Goal: Task Accomplishment & Management: Use online tool/utility

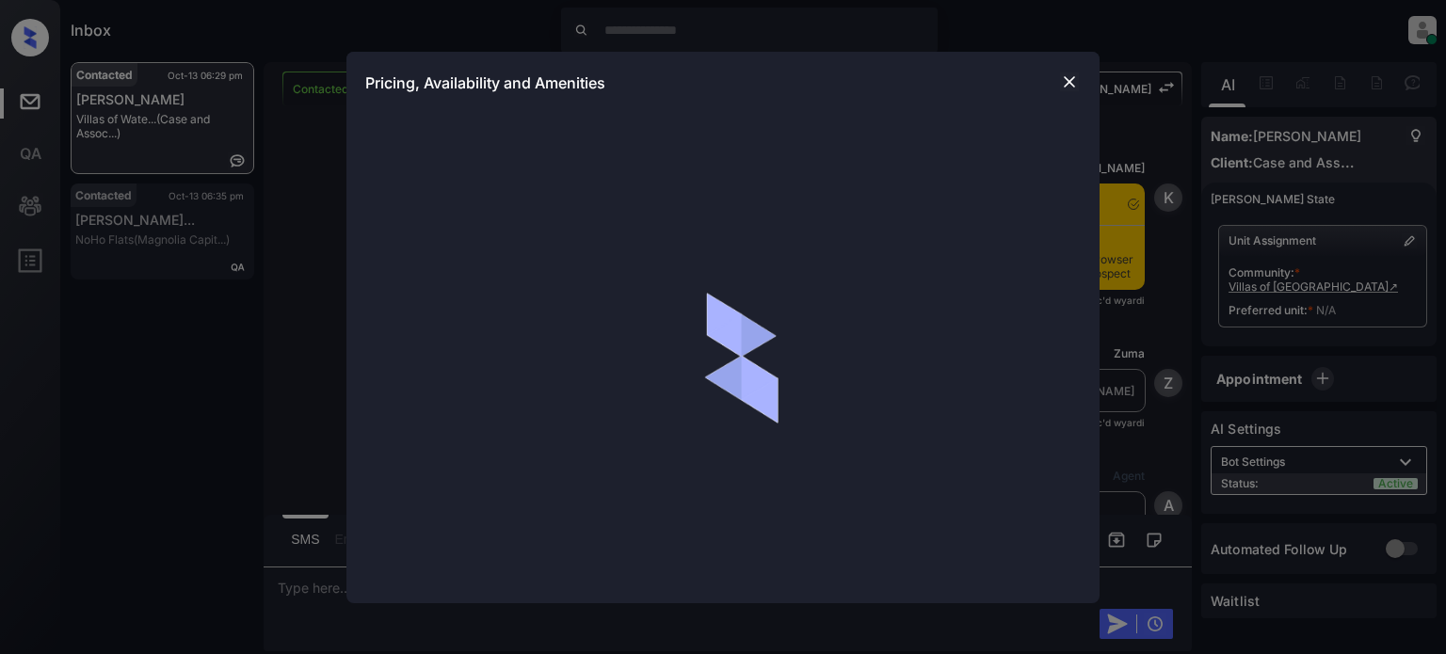
scroll to position [2486, 0]
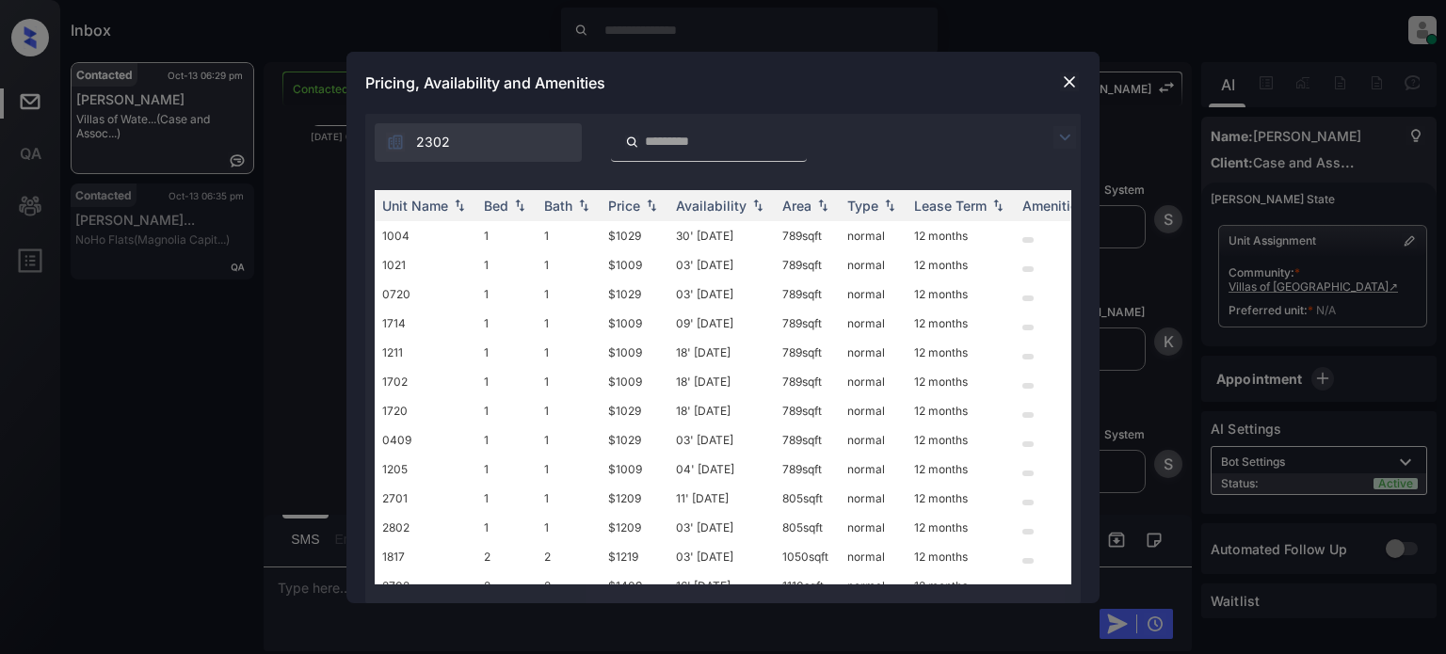
click at [1064, 143] on img at bounding box center [1064, 137] width 23 height 23
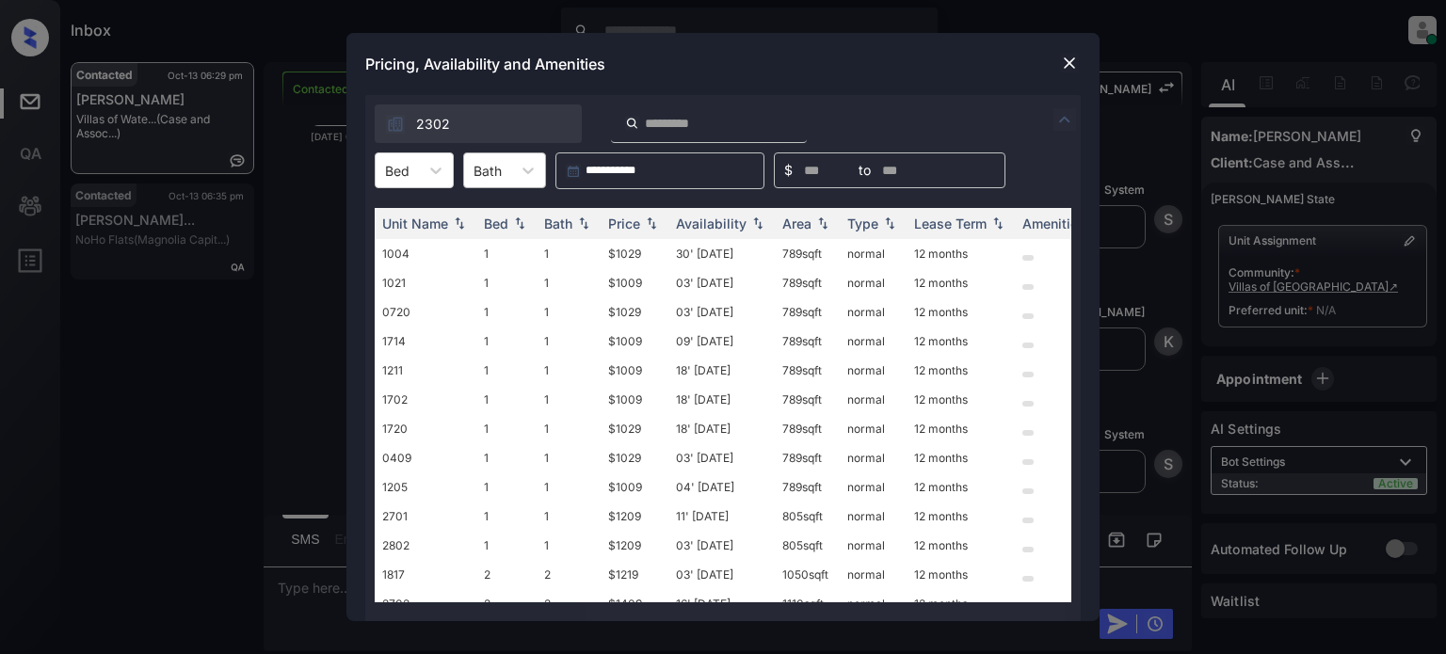
click at [463, 169] on div "Bath" at bounding box center [504, 171] width 83 height 36
click at [419, 174] on div at bounding box center [436, 170] width 34 height 34
click at [408, 242] on div "2" at bounding box center [414, 250] width 79 height 34
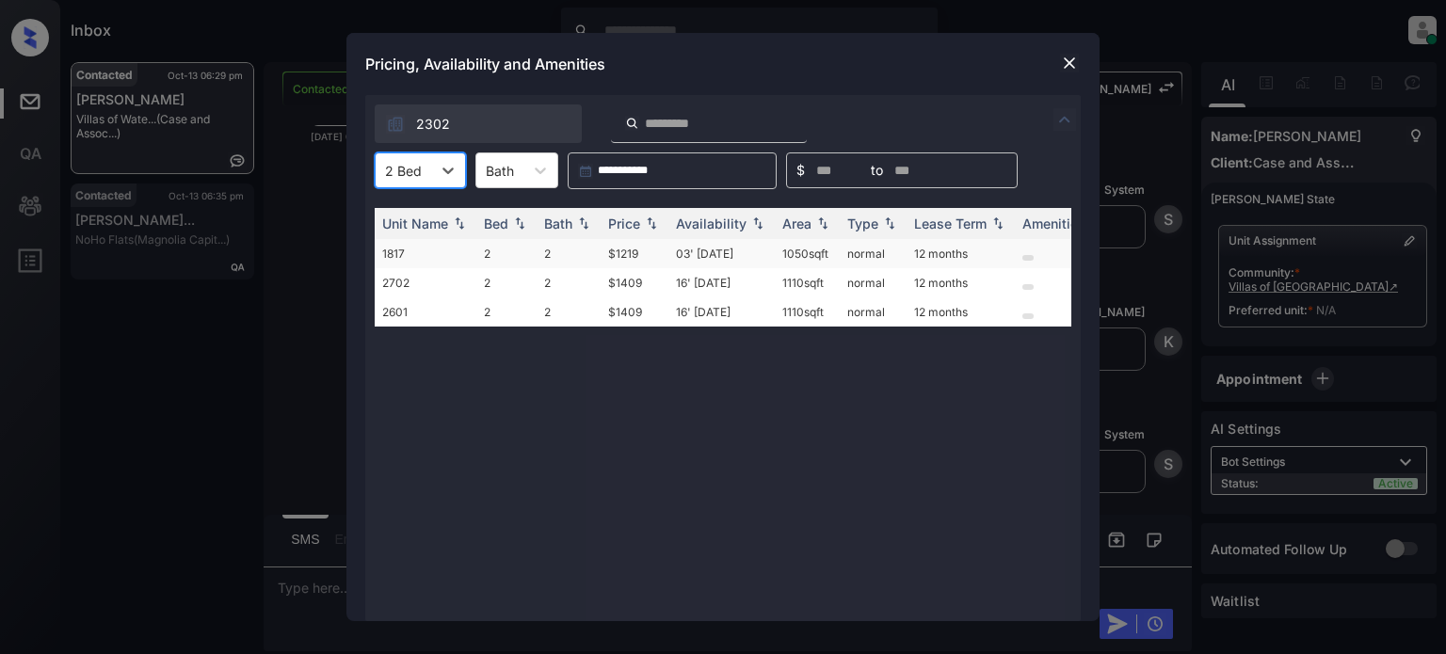
type input "*"
click at [637, 225] on div "Price" at bounding box center [624, 224] width 32 height 16
click at [734, 255] on td "03' Oct 25" at bounding box center [721, 253] width 106 height 29
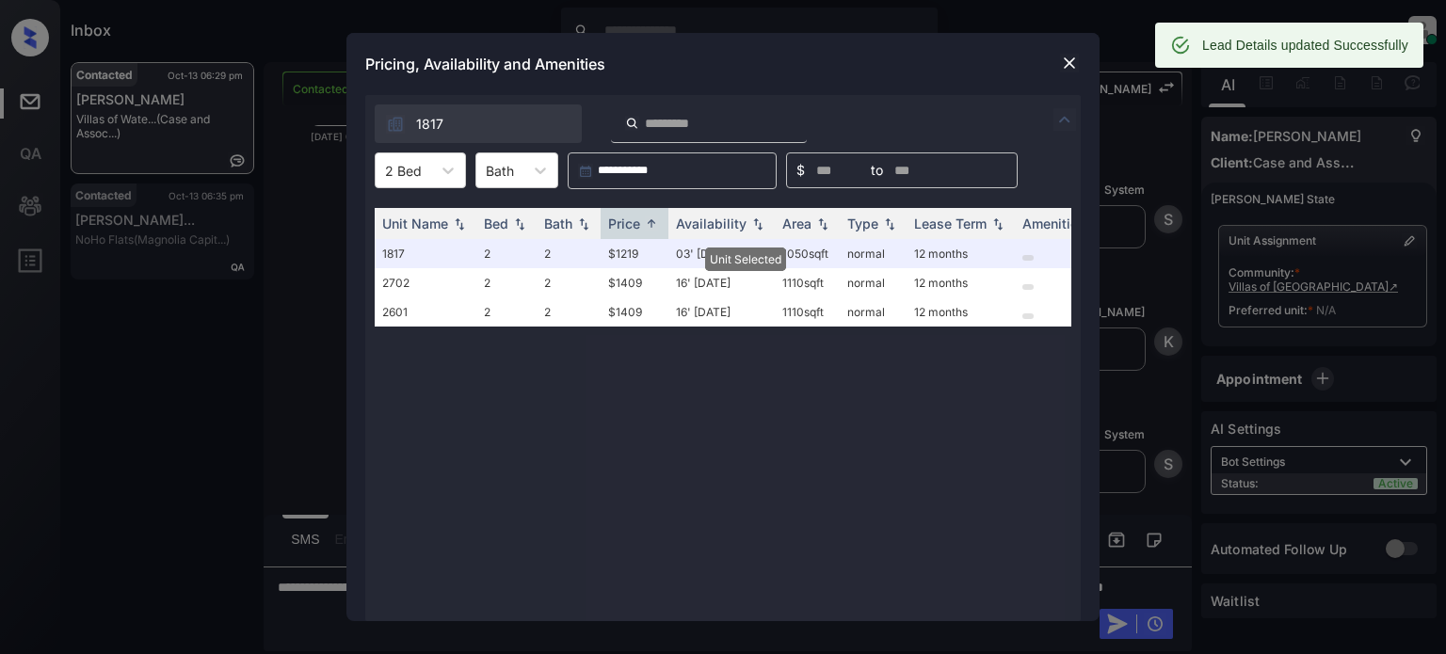
click at [1068, 56] on img at bounding box center [1069, 63] width 19 height 19
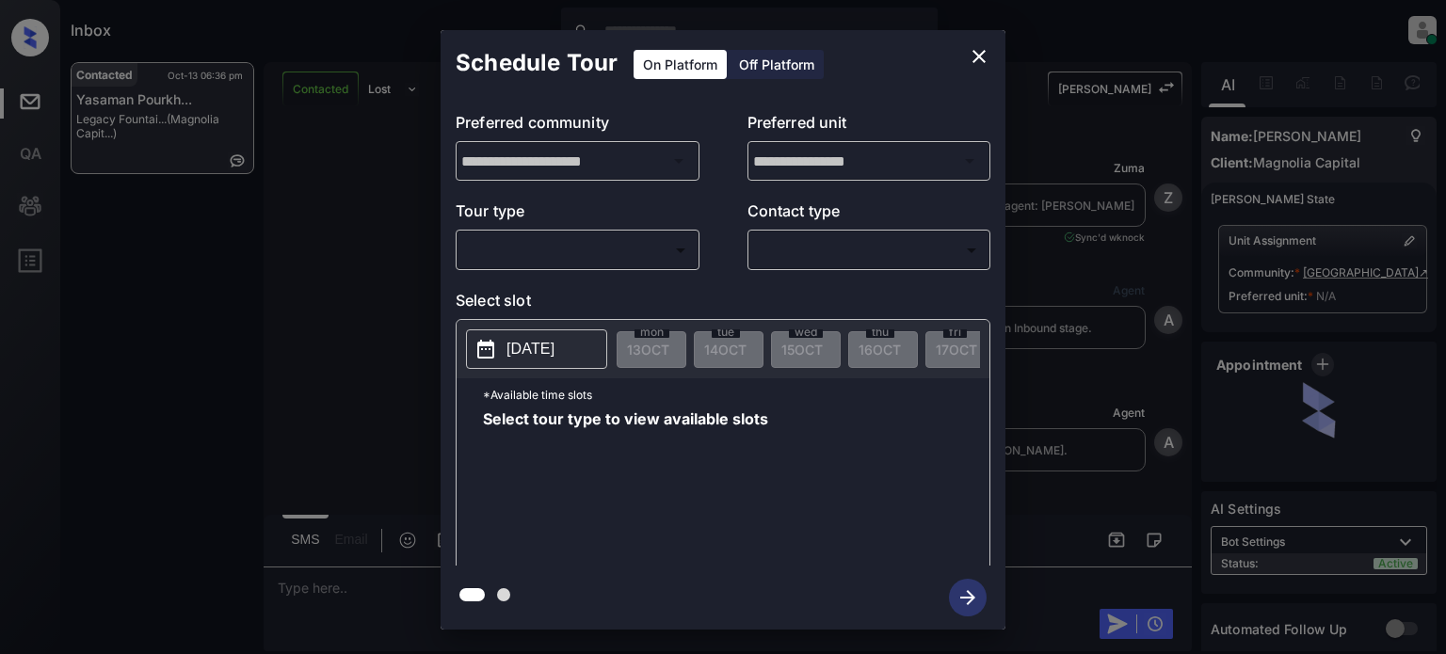
scroll to position [3480, 0]
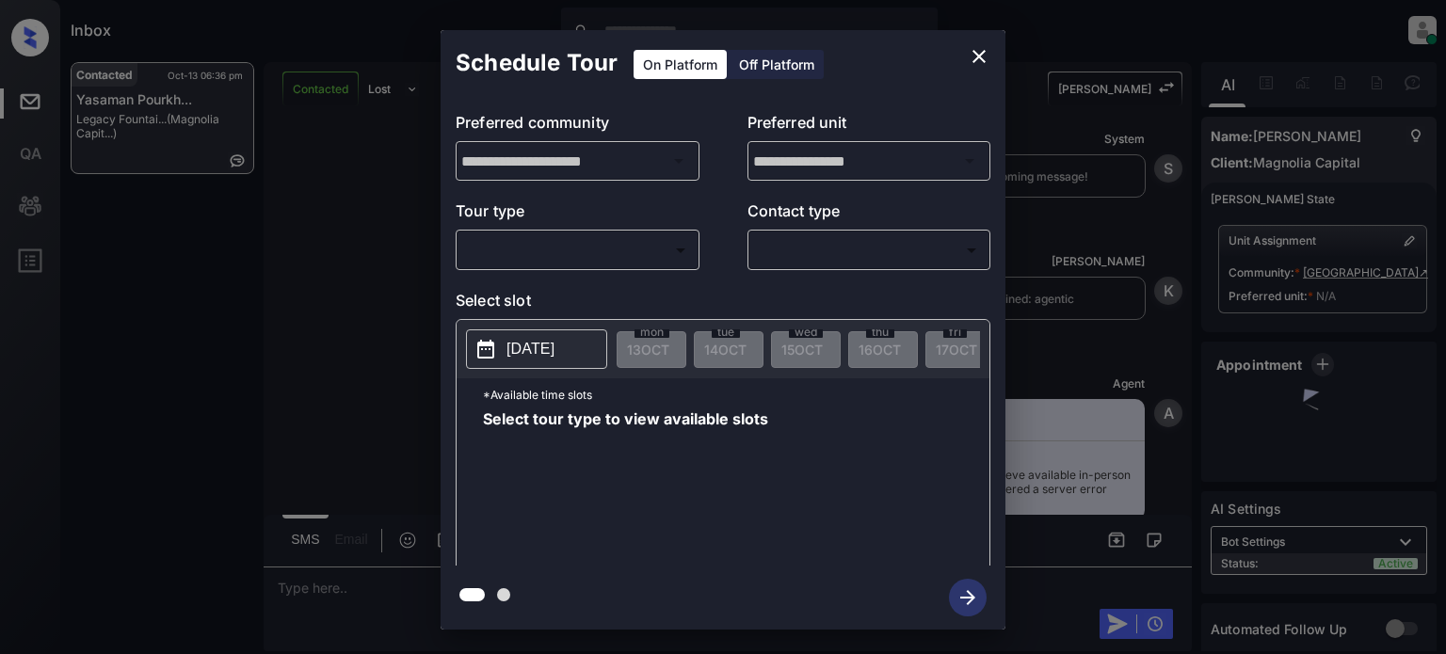
click at [596, 254] on body "Inbox Juan Carlos Manantan Online Set yourself offline Set yourself on break Pr…" at bounding box center [723, 327] width 1446 height 654
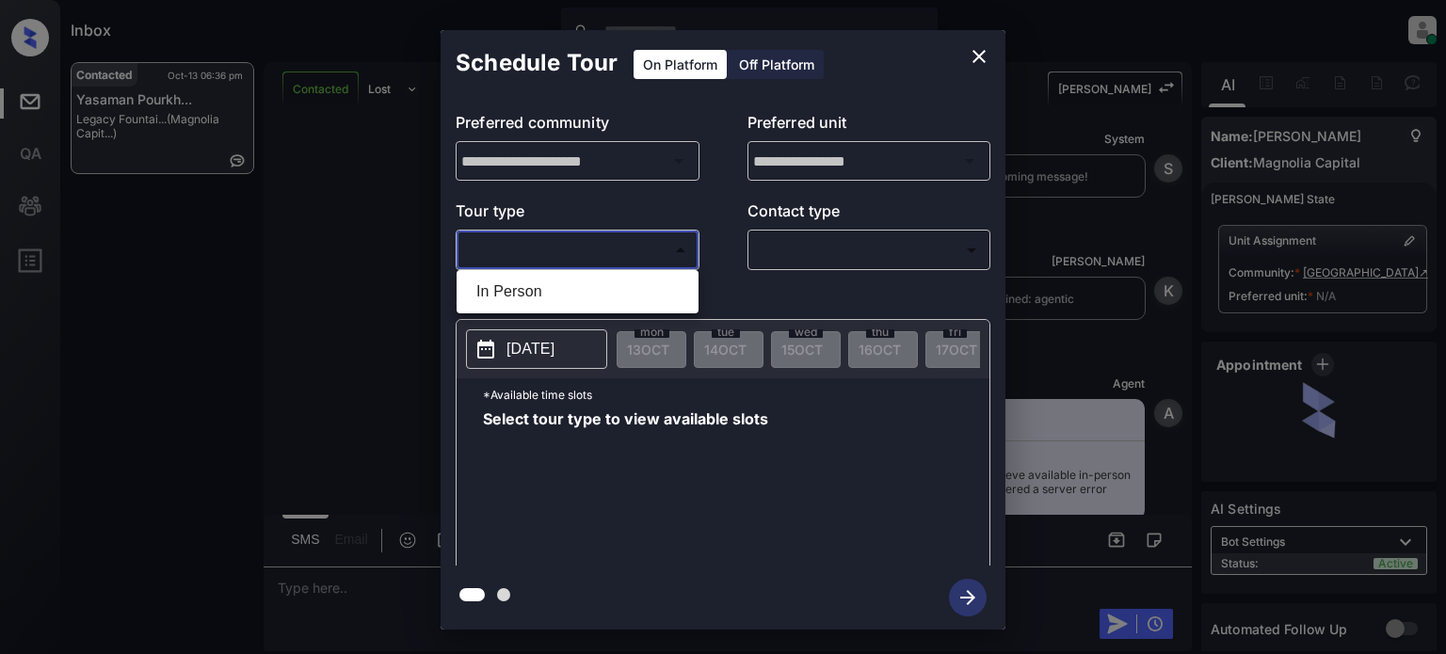
click at [535, 290] on li "In Person" at bounding box center [577, 292] width 233 height 34
type input "********"
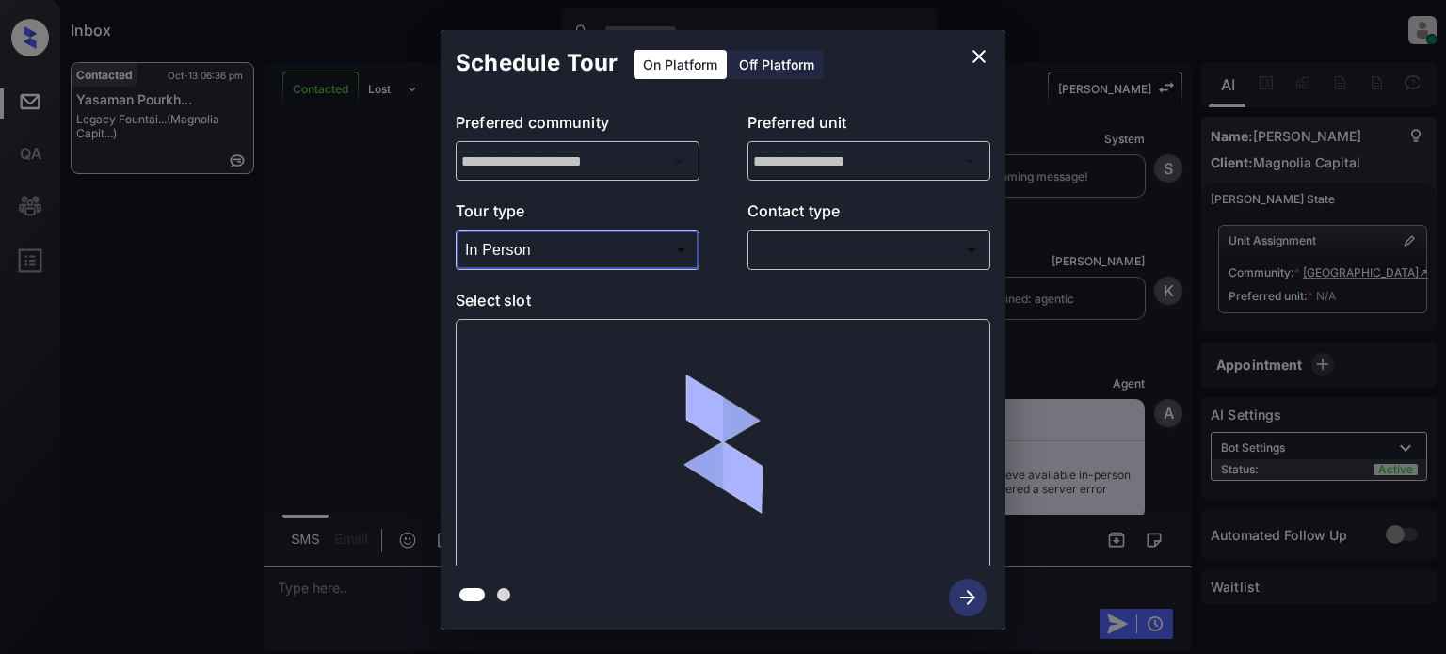
click at [863, 247] on body "Inbox Juan Carlos Manantan Online Set yourself offline Set yourself on break Pr…" at bounding box center [723, 327] width 1446 height 654
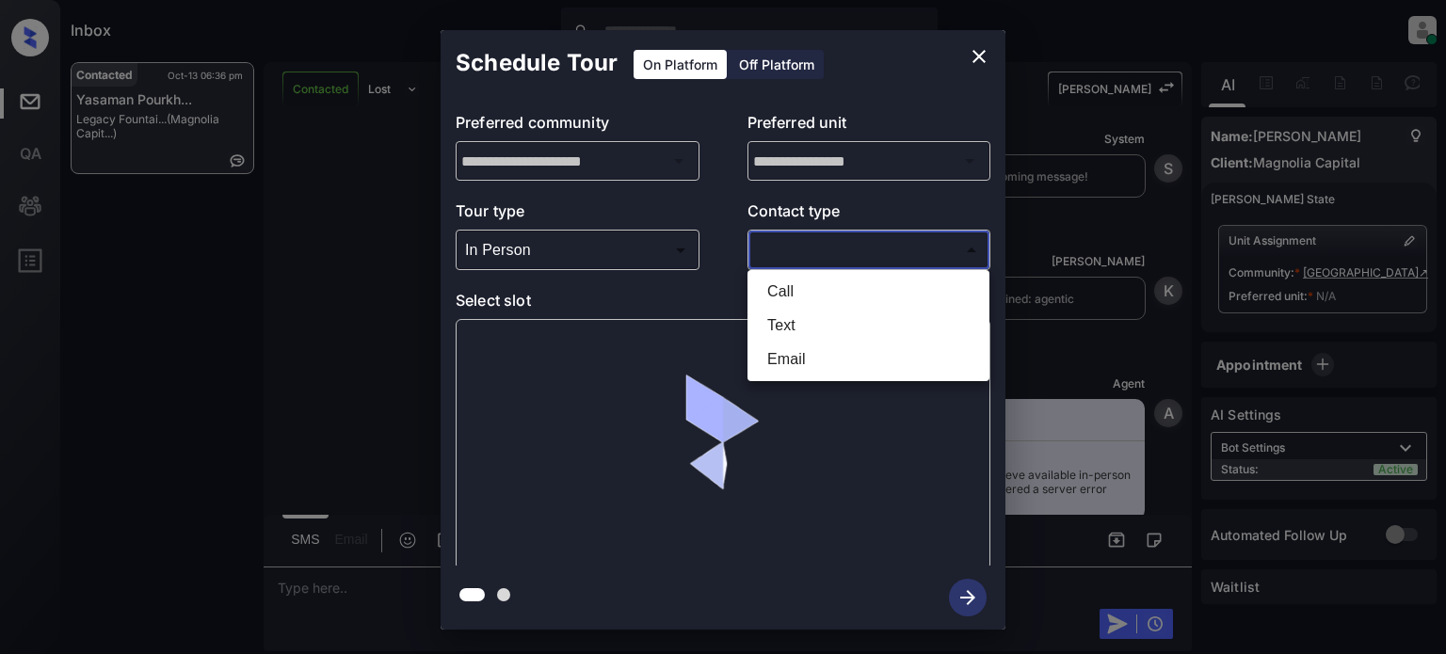
click at [815, 313] on li "Text" at bounding box center [868, 326] width 233 height 34
type input "****"
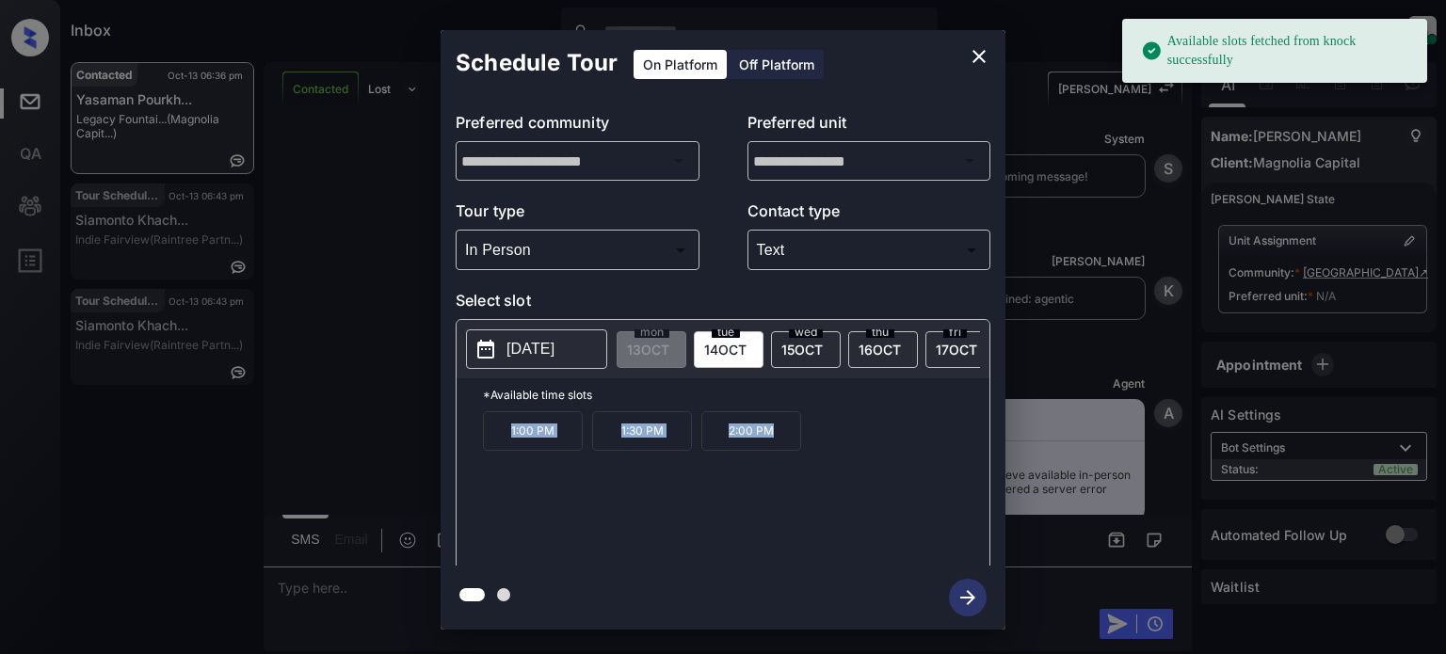
drag, startPoint x: 489, startPoint y: 447, endPoint x: 877, endPoint y: 424, distance: 389.5
click at [877, 424] on div "*Available time slots 1:00 PM 1:30 PM 2:00 PM" at bounding box center [723, 474] width 533 height 193
copy div "1:00 PM 1:30 PM 2:00 PM"
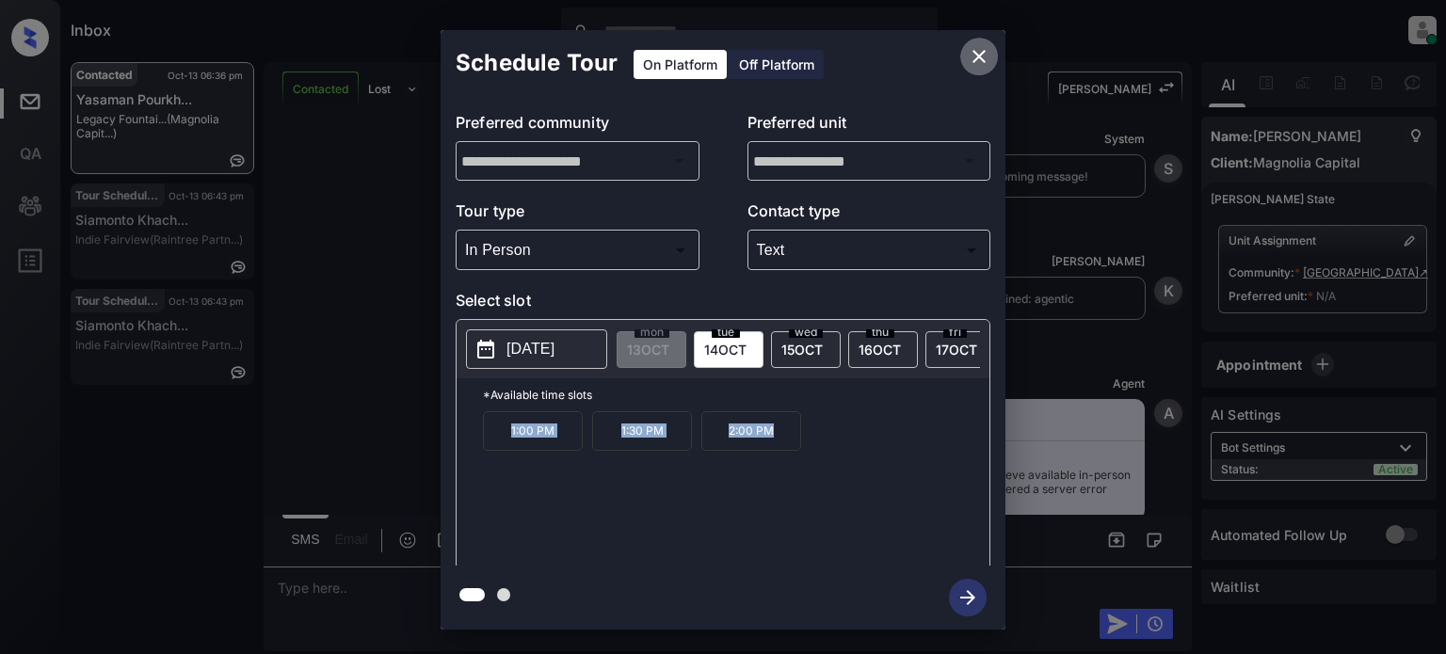
click at [976, 56] on icon "close" at bounding box center [979, 56] width 23 height 23
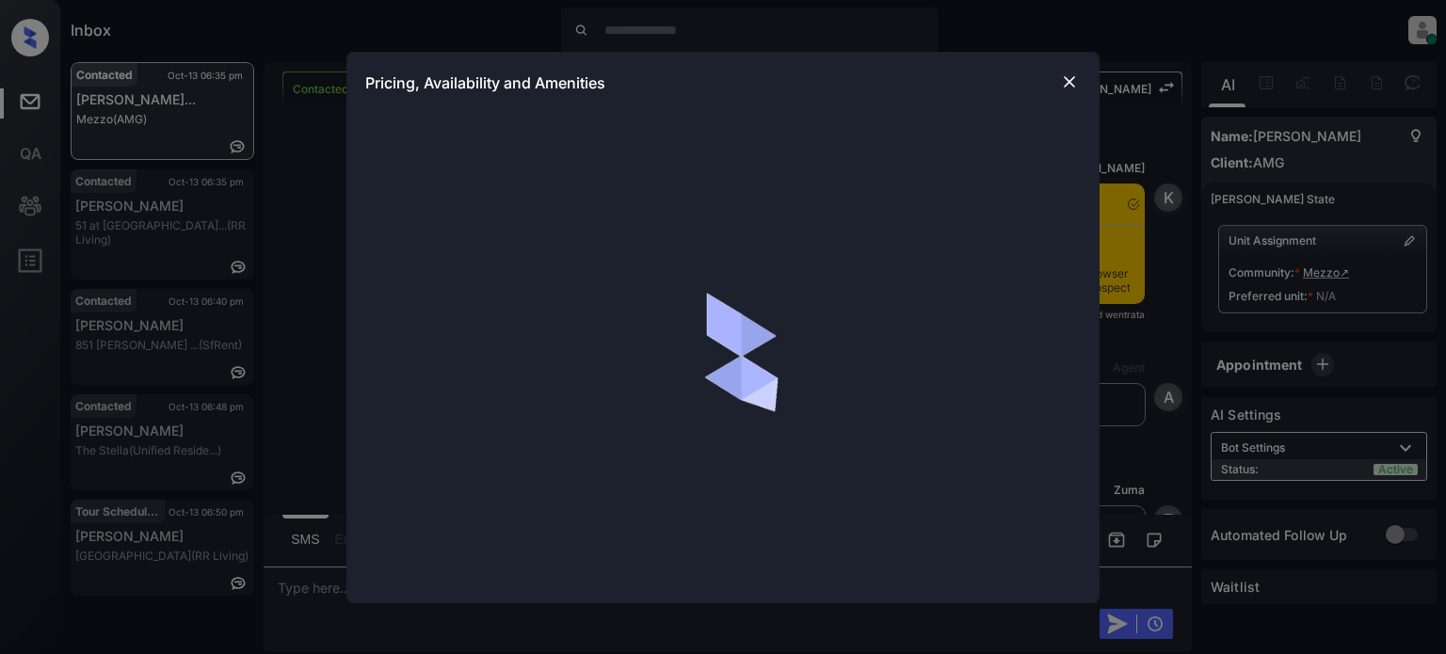
scroll to position [1016, 0]
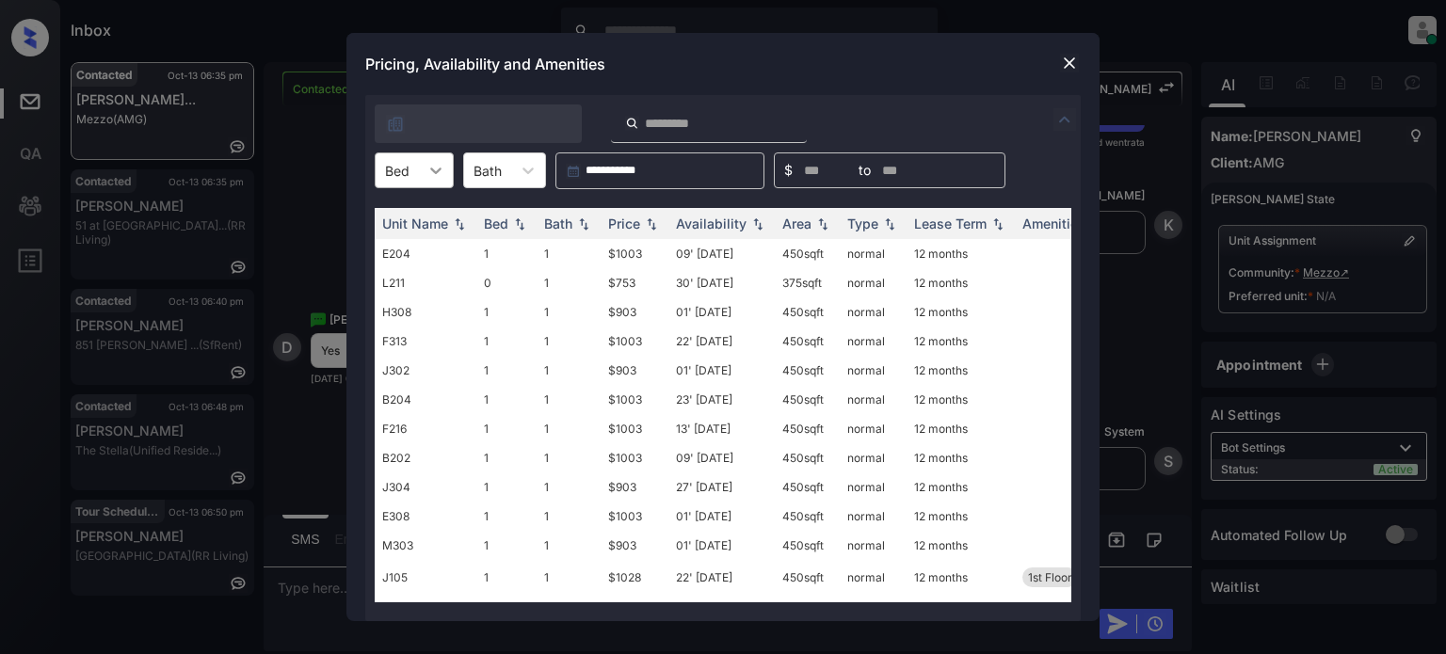
click at [446, 153] on div at bounding box center [436, 170] width 34 height 34
click at [410, 228] on div "0" at bounding box center [414, 217] width 79 height 34
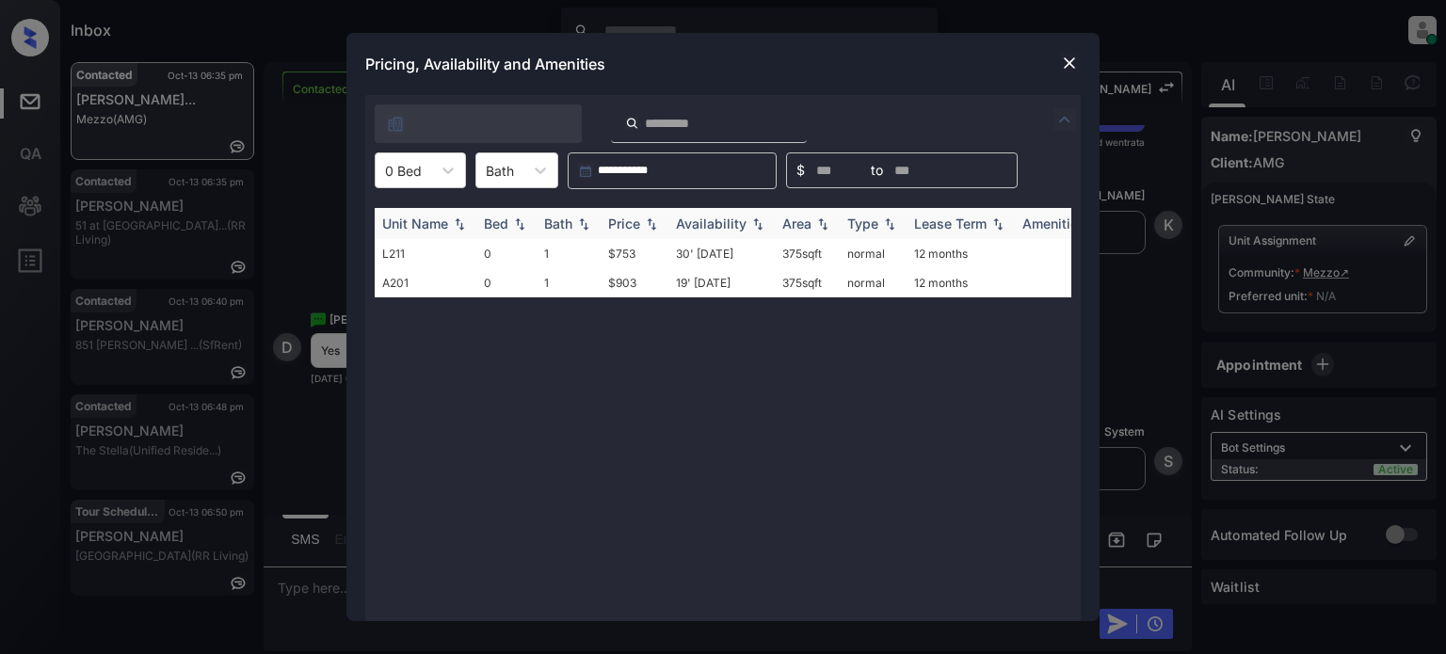
click at [633, 225] on div "Price" at bounding box center [624, 224] width 32 height 16
click at [719, 259] on td "30' Apr 24" at bounding box center [721, 253] width 106 height 29
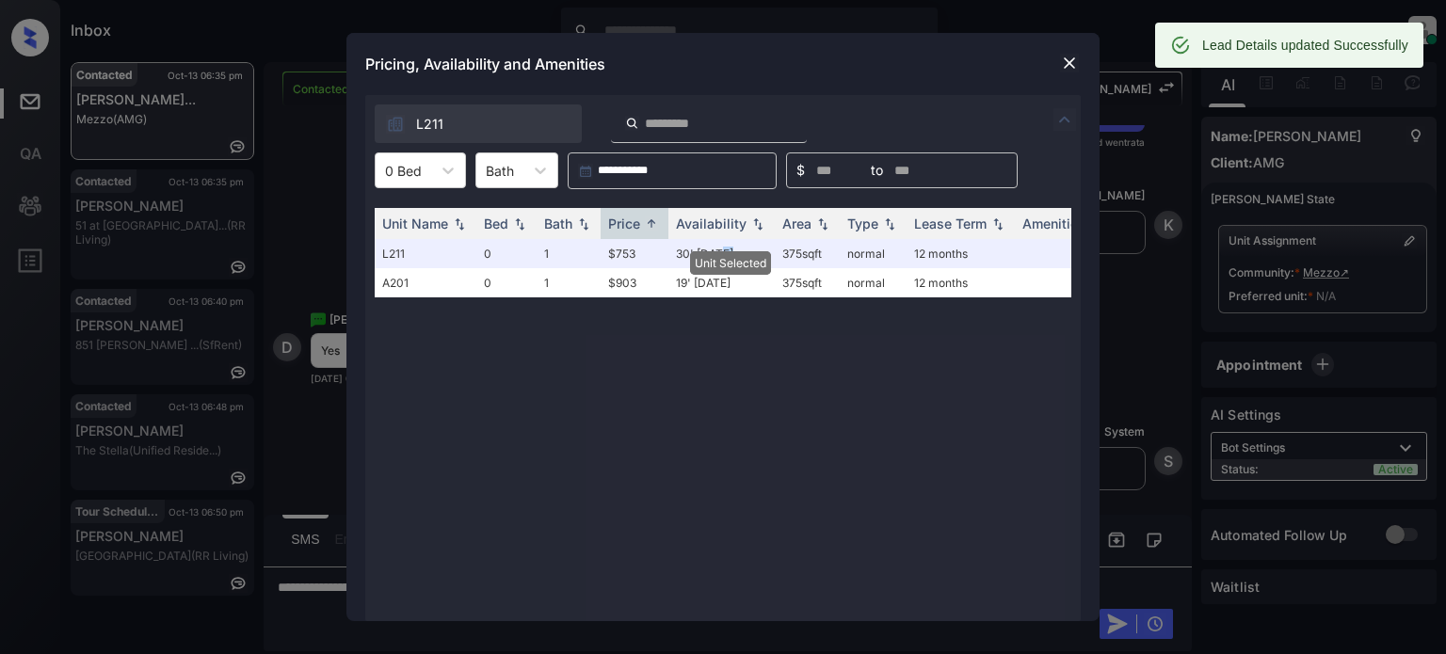
click at [1074, 59] on img at bounding box center [1069, 63] width 19 height 19
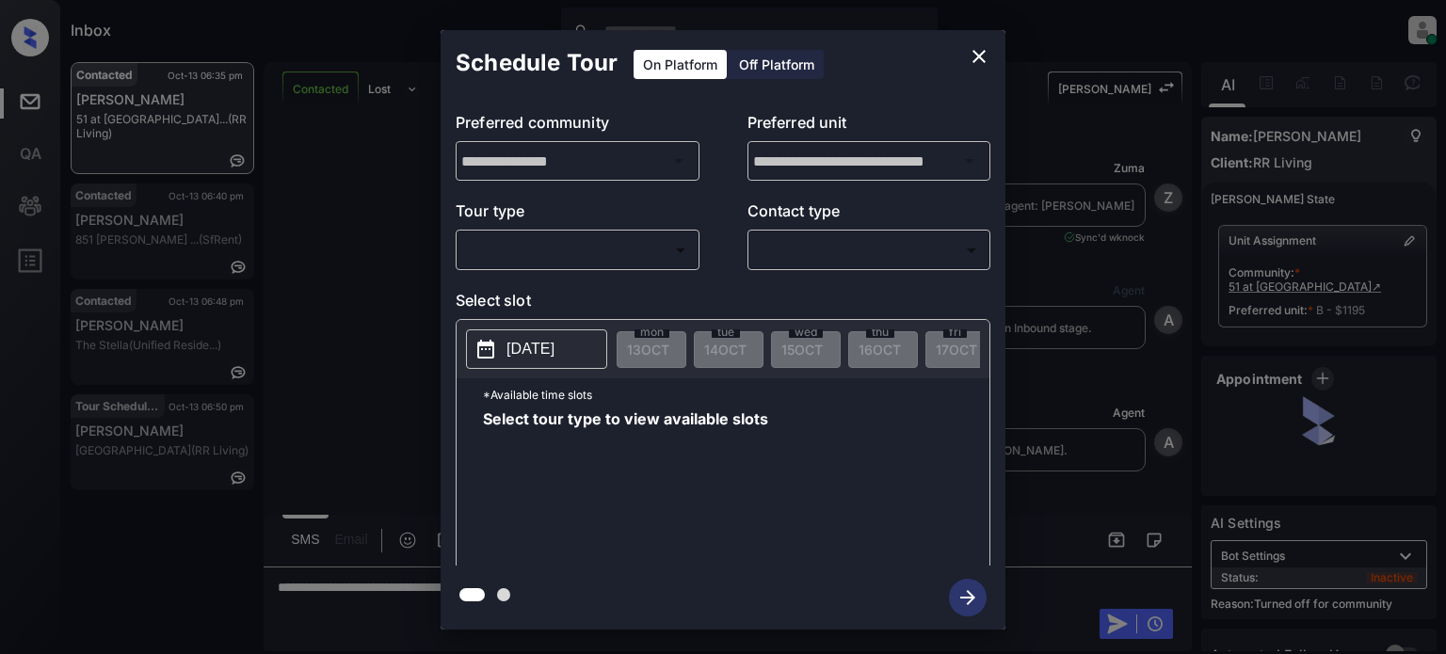
scroll to position [696, 0]
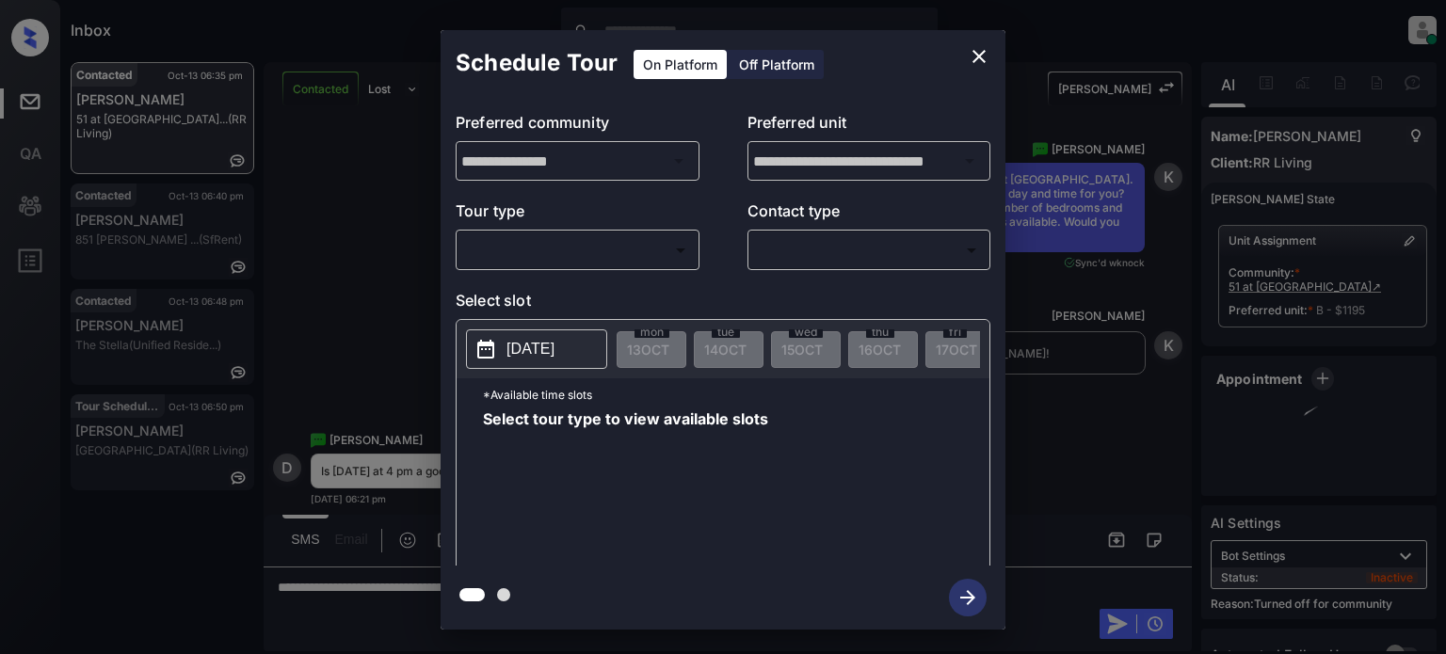
click at [625, 240] on body "Inbox Juan Carlos Manantan Online Set yourself offline Set yourself on break Pr…" at bounding box center [723, 327] width 1446 height 654
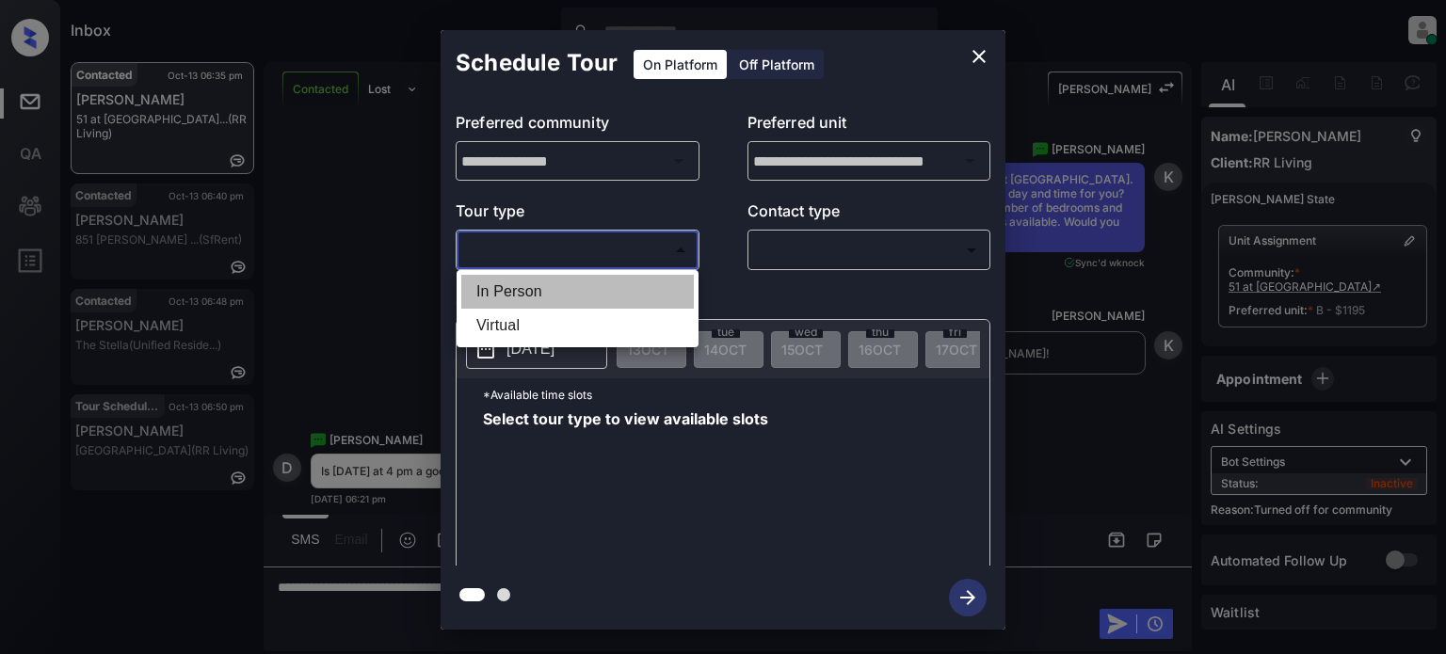
click at [572, 279] on li "In Person" at bounding box center [577, 292] width 233 height 34
type input "********"
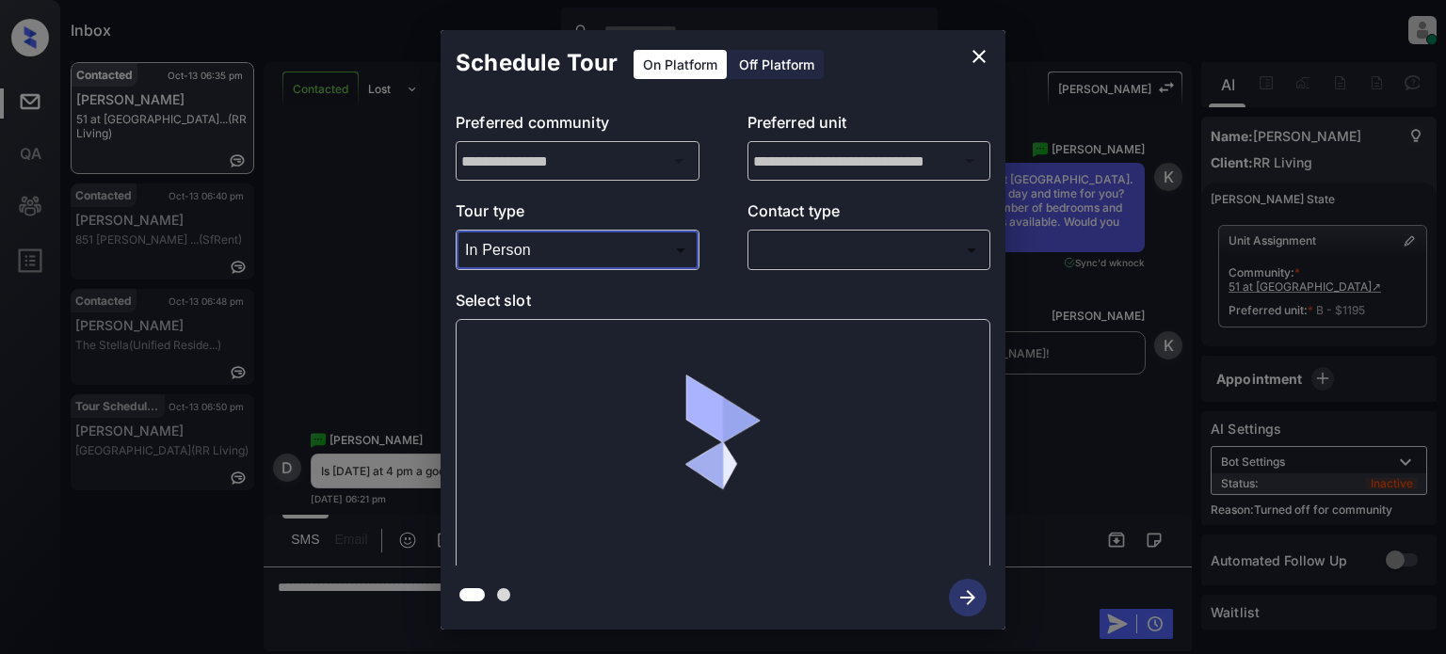
click at [810, 248] on body "Inbox Juan Carlos Manantan Online Set yourself offline Set yourself on break Pr…" at bounding box center [723, 327] width 1446 height 654
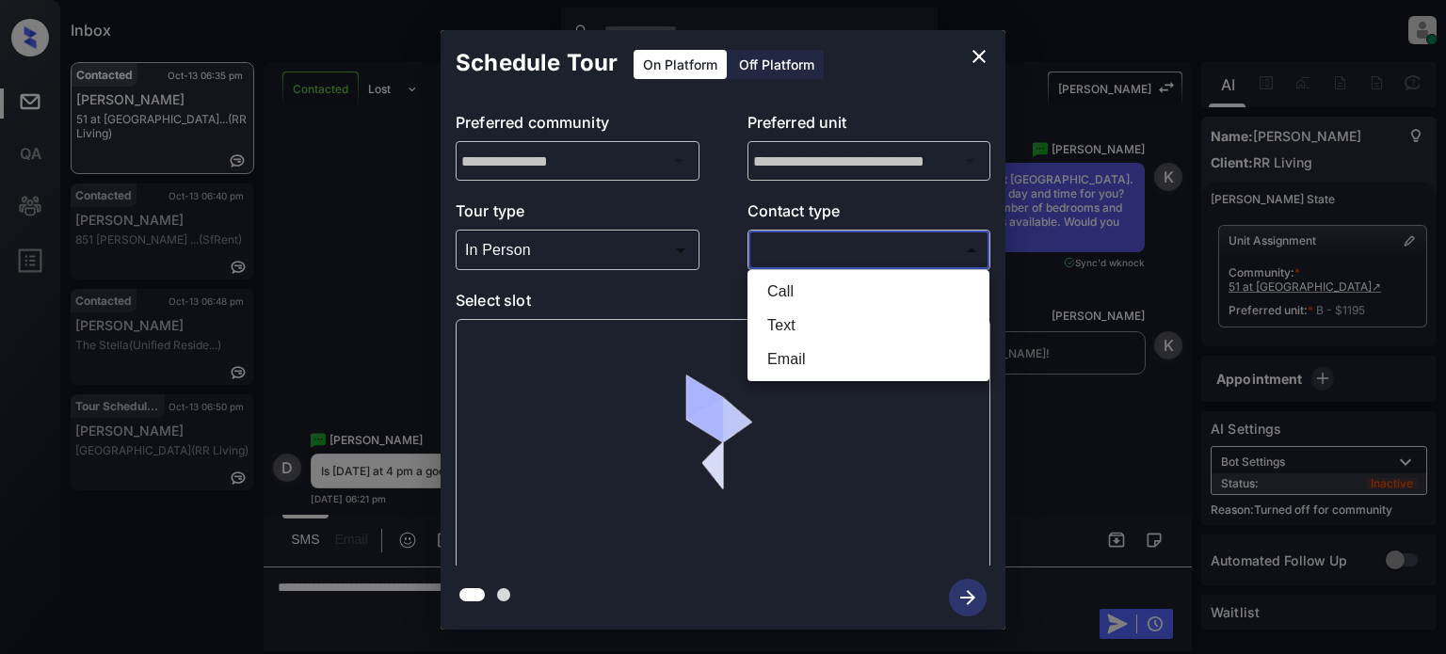
click at [800, 327] on li "Text" at bounding box center [868, 326] width 233 height 34
type input "****"
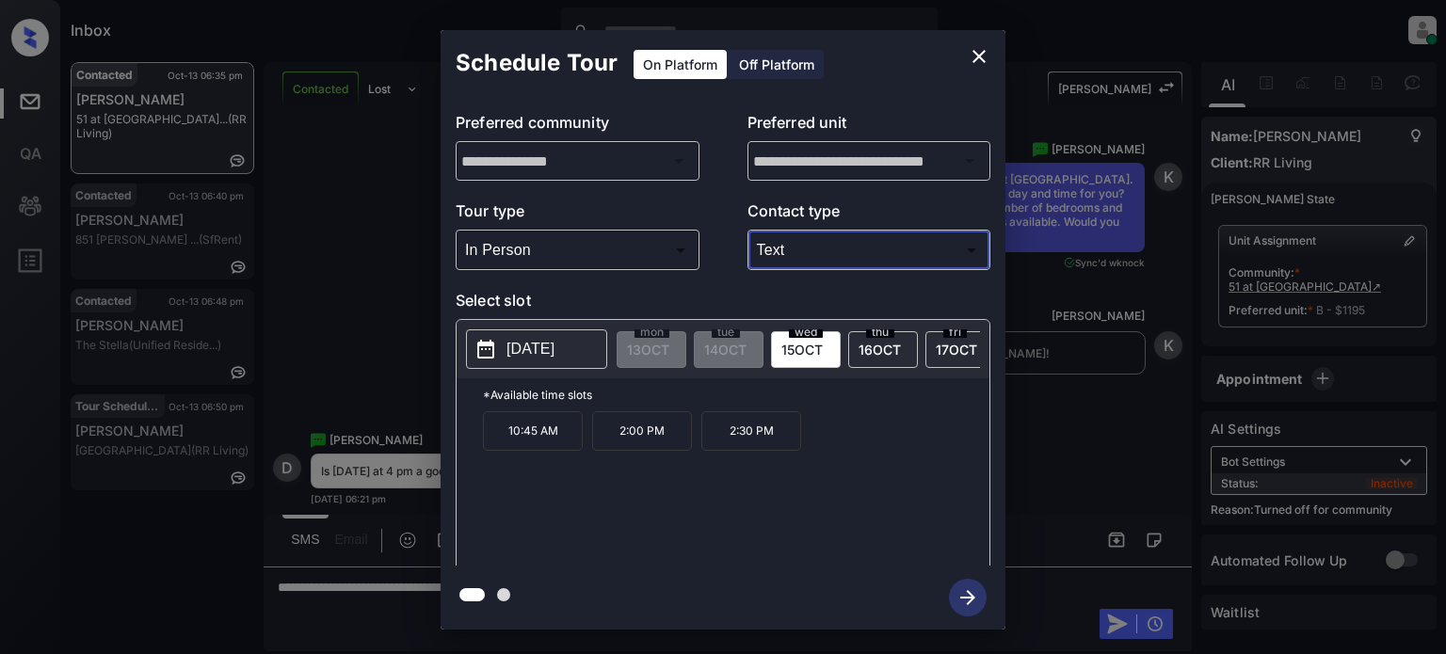
click at [987, 47] on icon "close" at bounding box center [979, 56] width 23 height 23
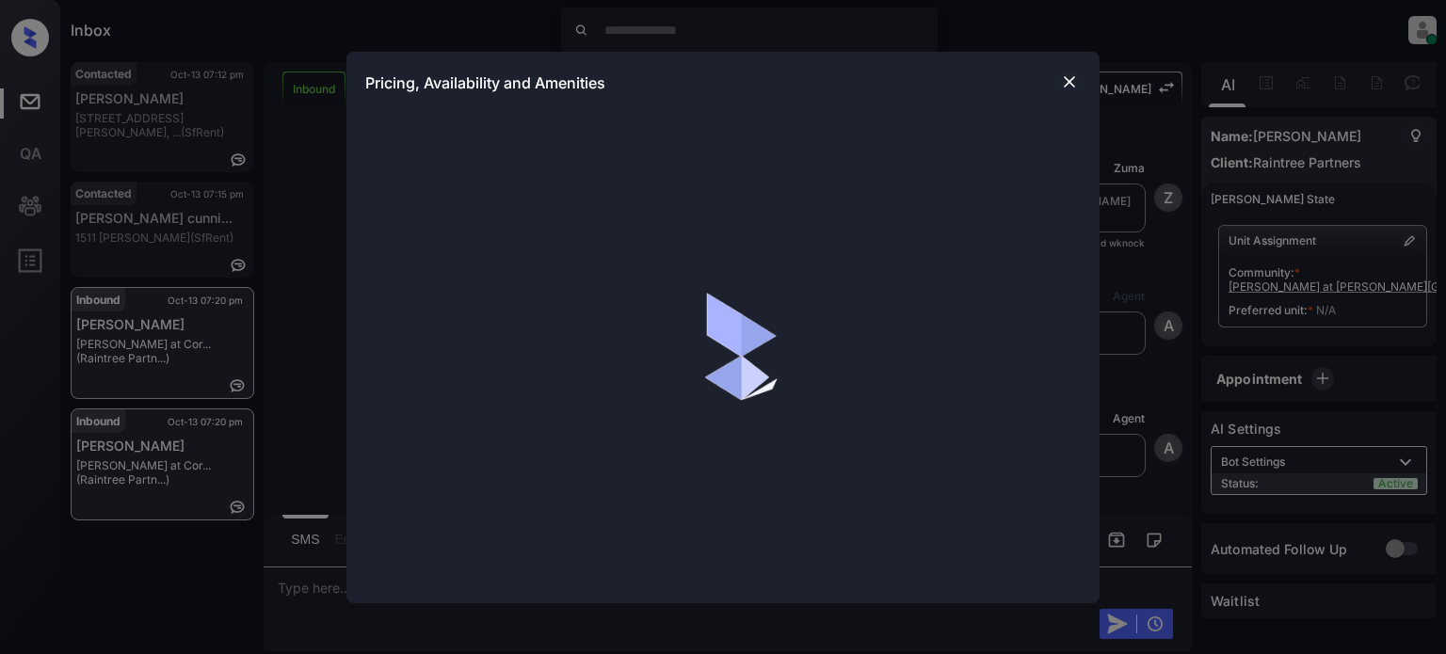
scroll to position [1761, 0]
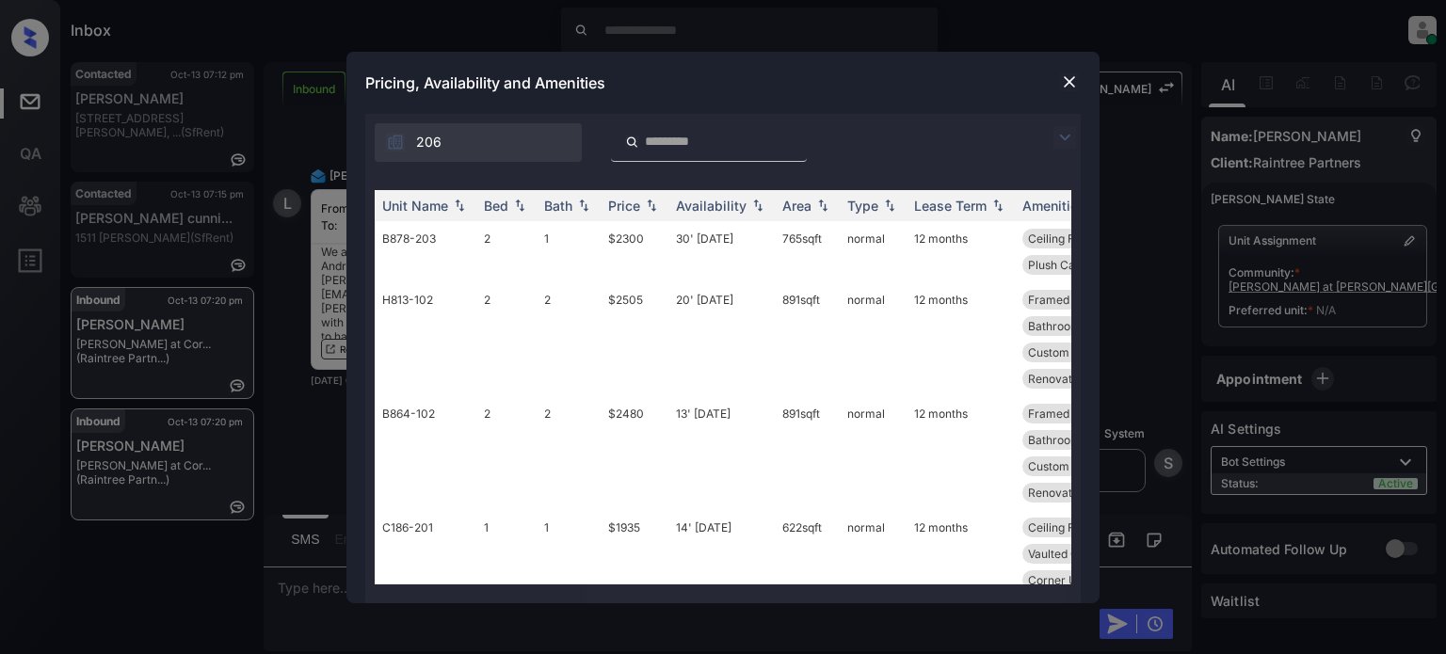
click at [1068, 144] on img at bounding box center [1064, 137] width 23 height 23
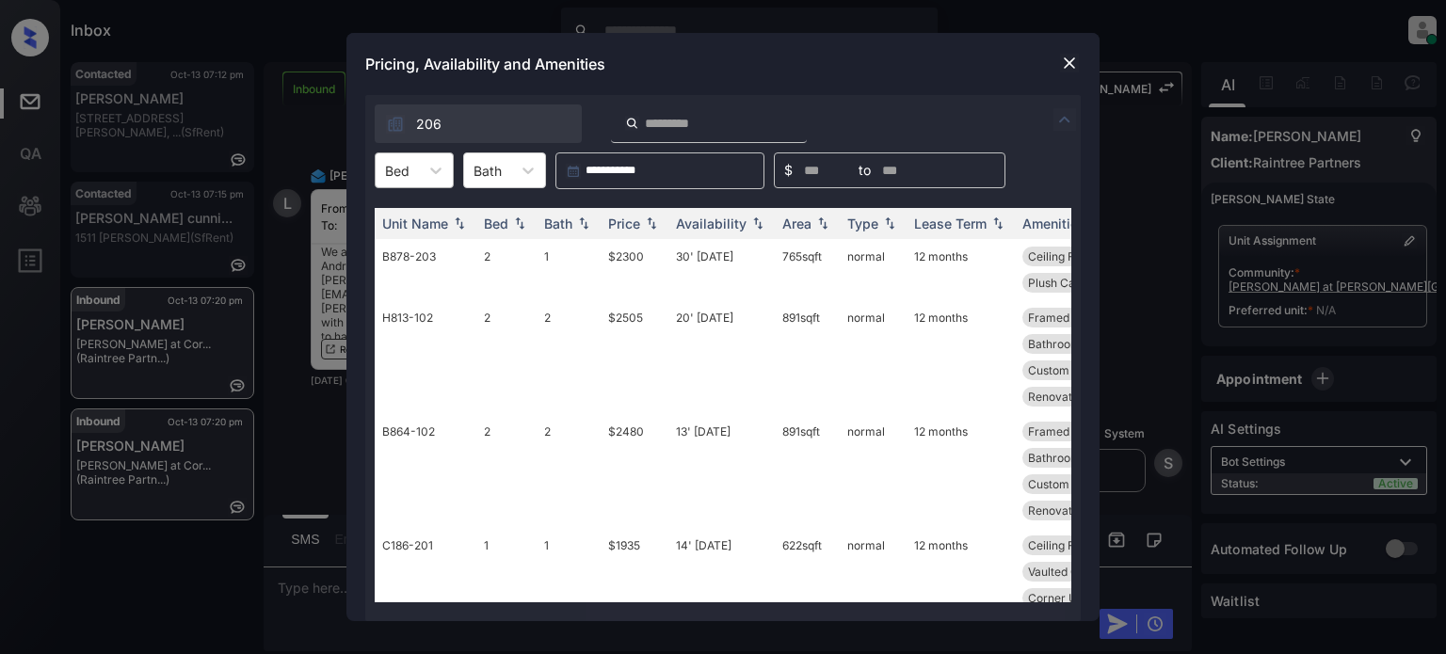
click at [414, 173] on div "Bed" at bounding box center [397, 170] width 43 height 27
click at [404, 233] on div "2" at bounding box center [414, 250] width 79 height 34
click at [462, 156] on div at bounding box center [448, 170] width 34 height 34
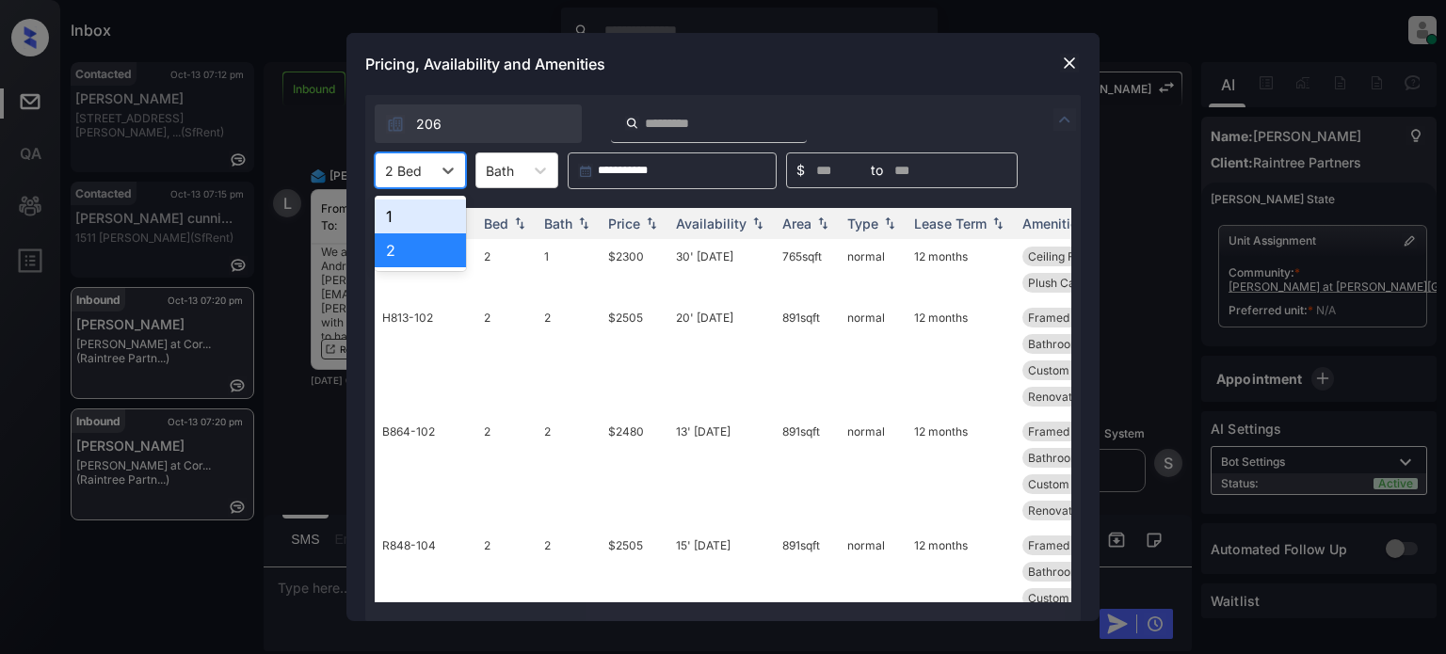
click at [406, 214] on div "1" at bounding box center [420, 217] width 91 height 34
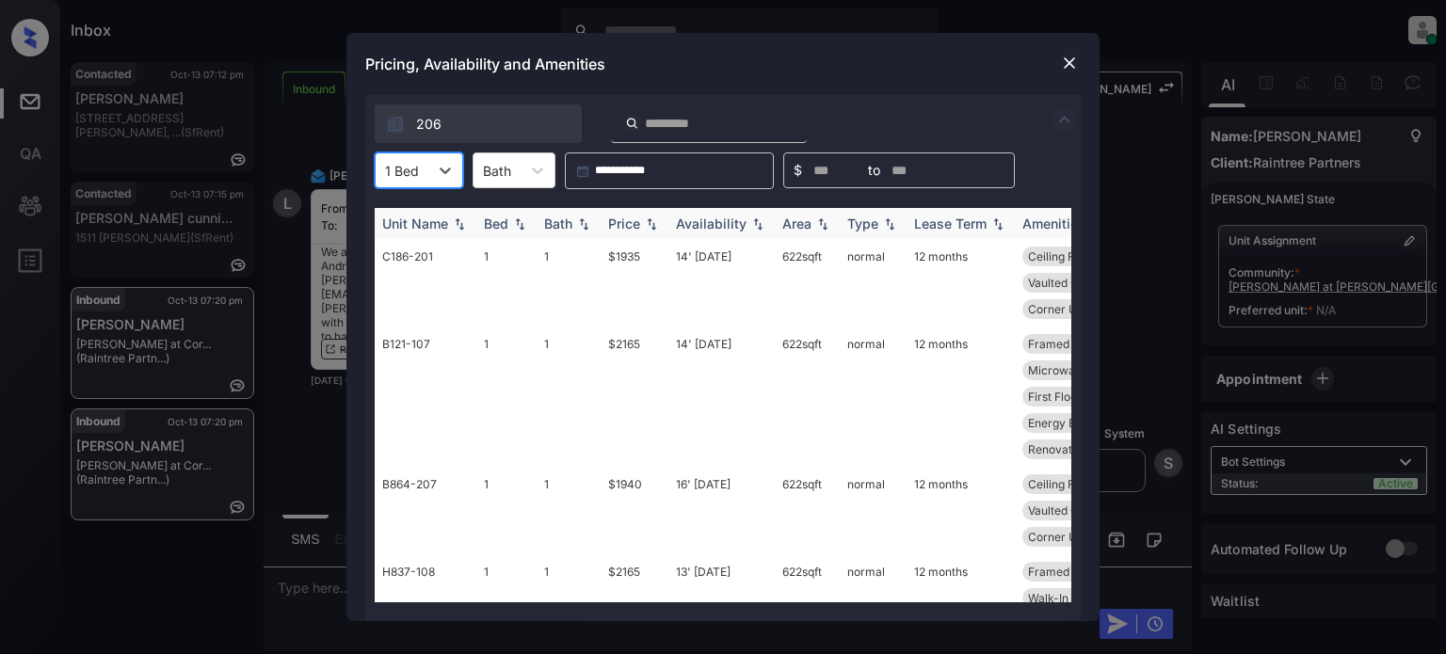
click at [623, 223] on div "Price" at bounding box center [624, 224] width 32 height 16
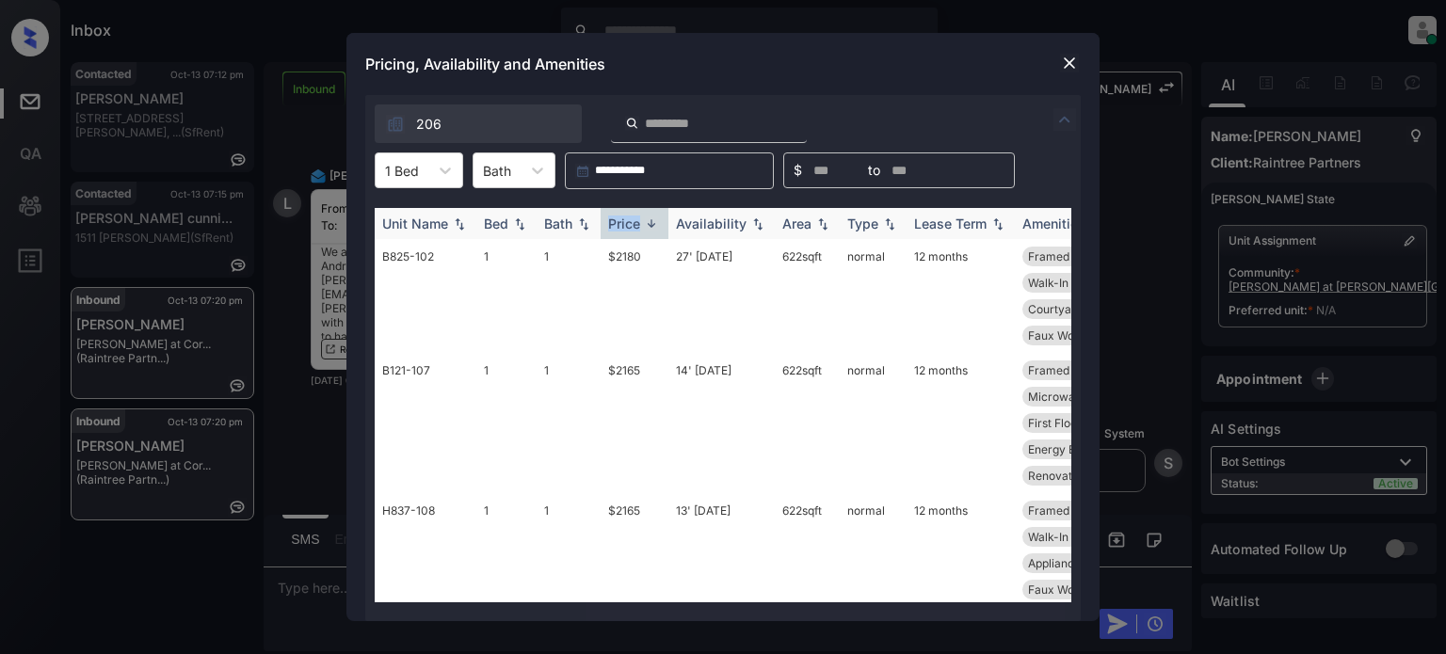
click at [623, 223] on div "Price" at bounding box center [624, 224] width 32 height 16
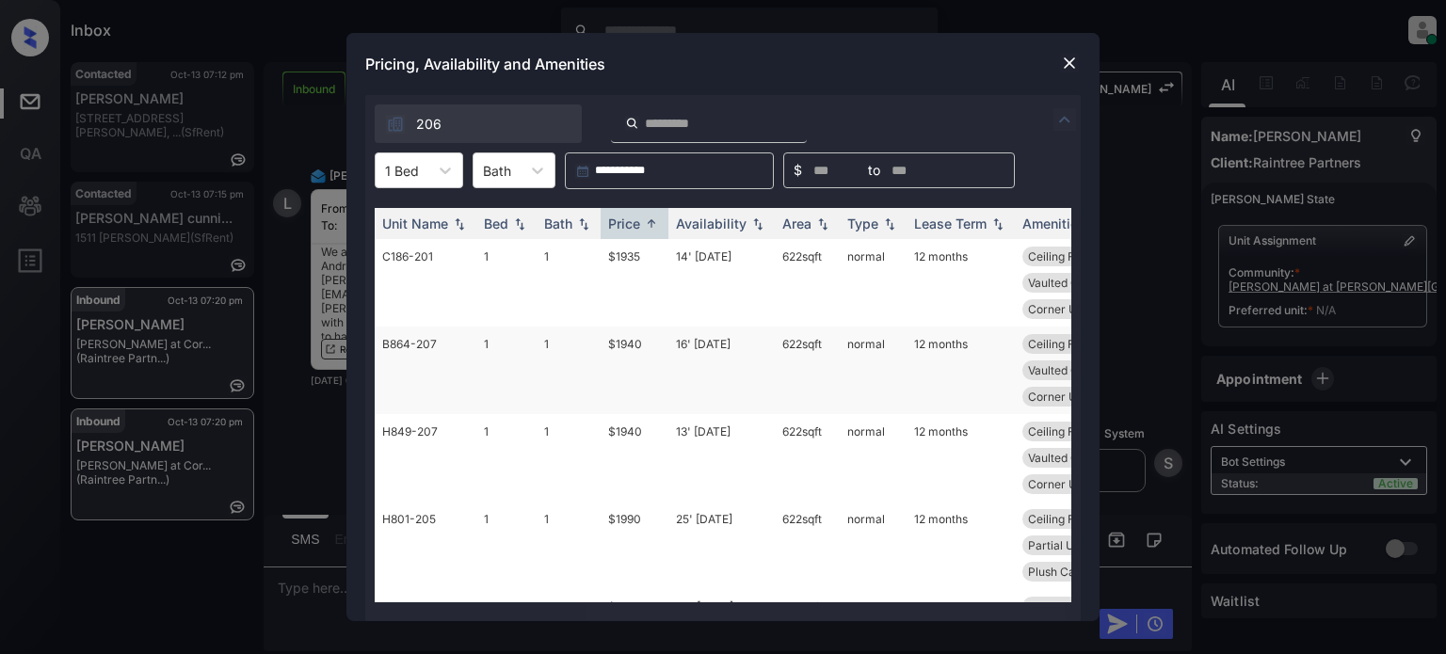
click at [708, 344] on td "16' [DATE]" at bounding box center [721, 371] width 106 height 88
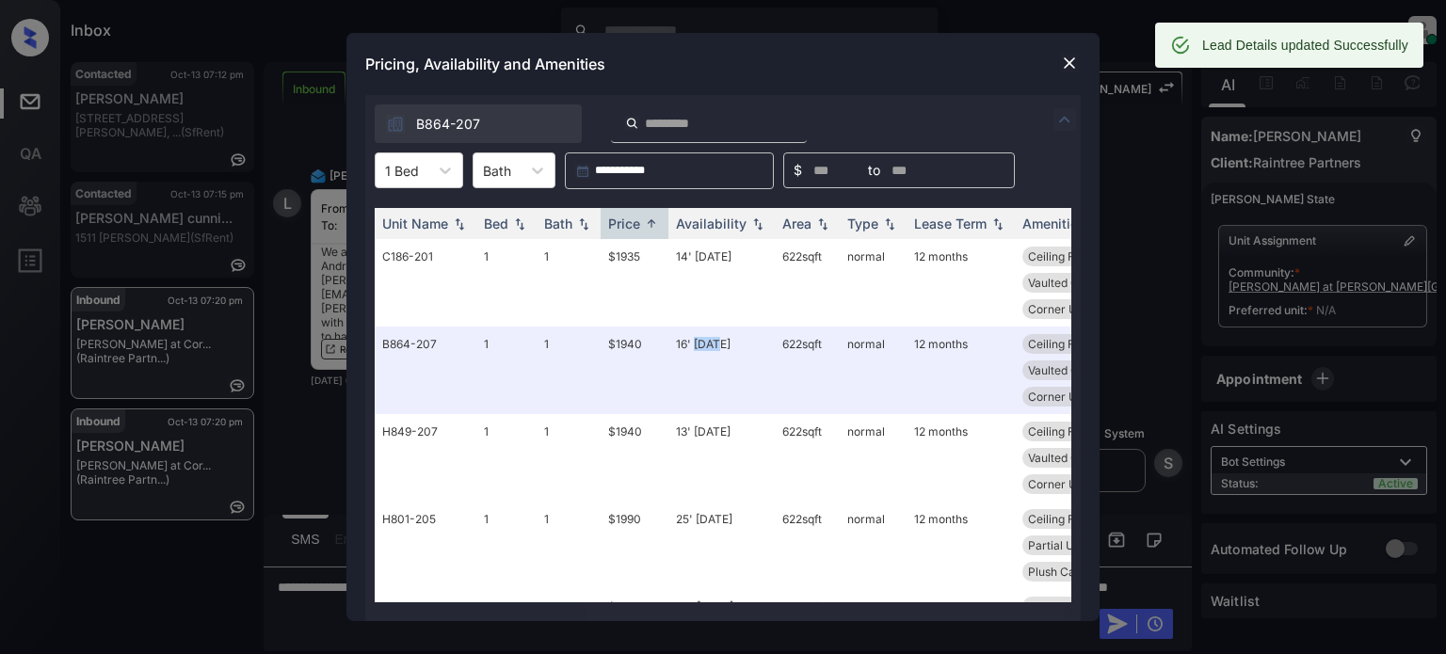
click at [1067, 59] on img at bounding box center [1069, 63] width 19 height 19
